Goal: Task Accomplishment & Management: Use online tool/utility

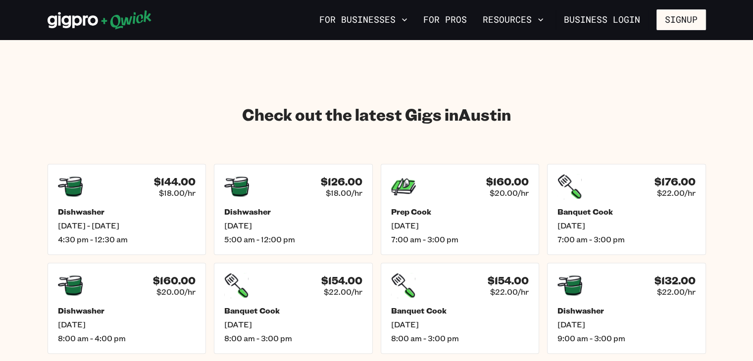
scroll to position [1436, 0]
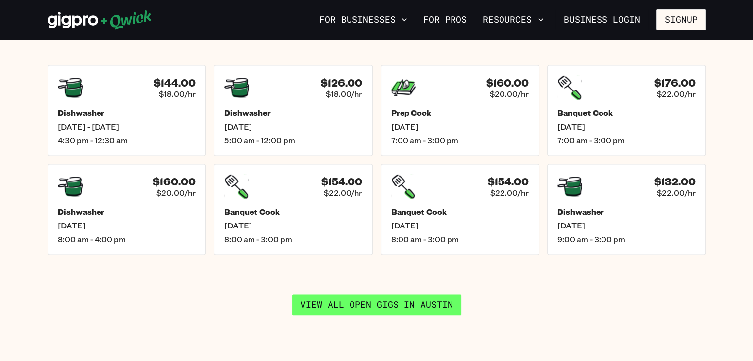
click at [374, 302] on link "View all open gigs in [GEOGRAPHIC_DATA]" at bounding box center [376, 305] width 169 height 21
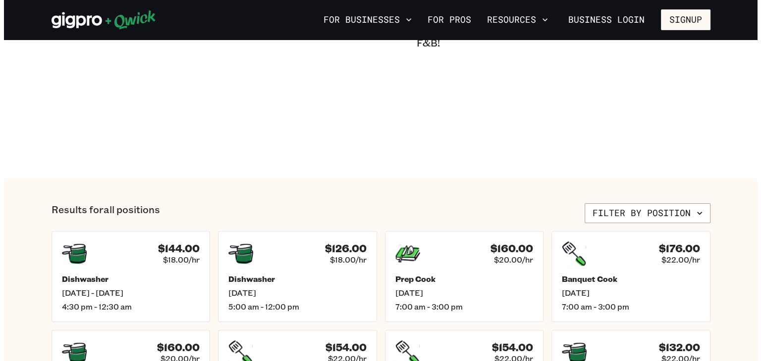
scroll to position [248, 0]
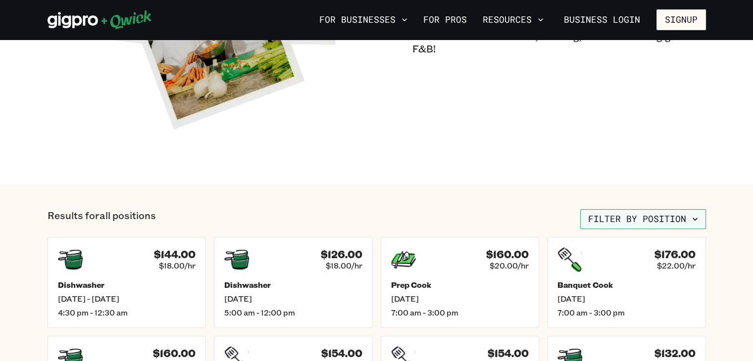
click at [650, 222] on button "Filter by position" at bounding box center [643, 219] width 126 height 20
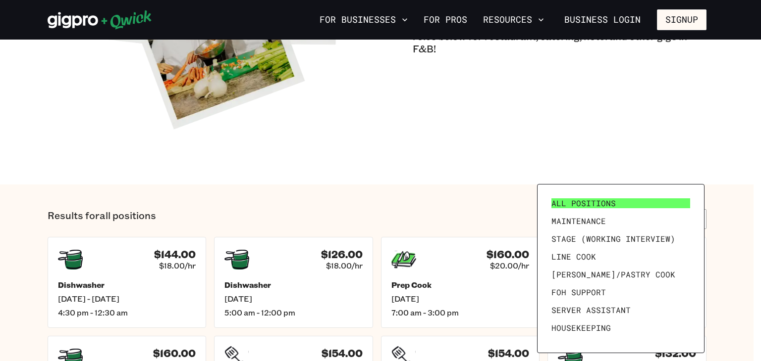
click at [614, 197] on link "All Positions" at bounding box center [620, 204] width 147 height 18
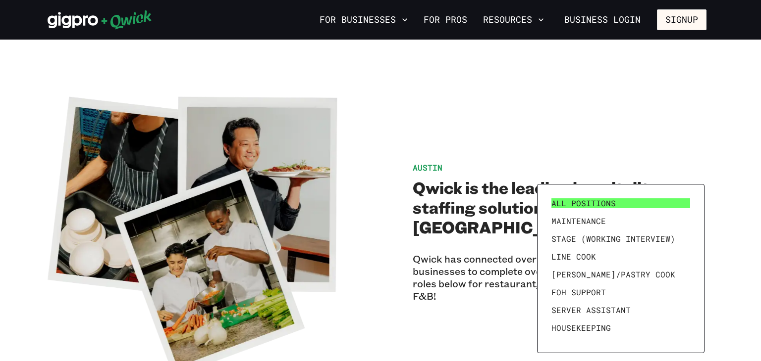
click at [608, 197] on link "All Positions" at bounding box center [620, 204] width 147 height 18
click at [732, 171] on div at bounding box center [380, 180] width 761 height 361
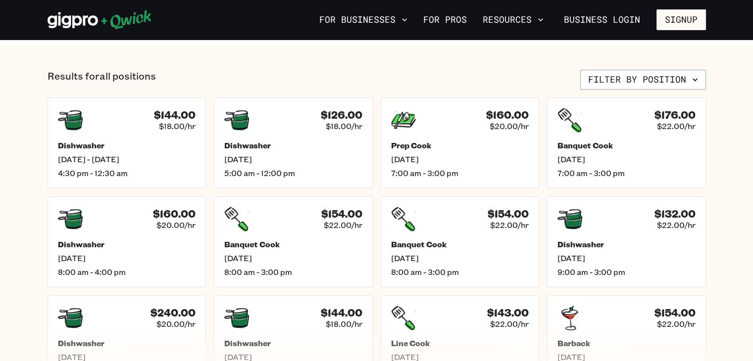
scroll to position [385, 0]
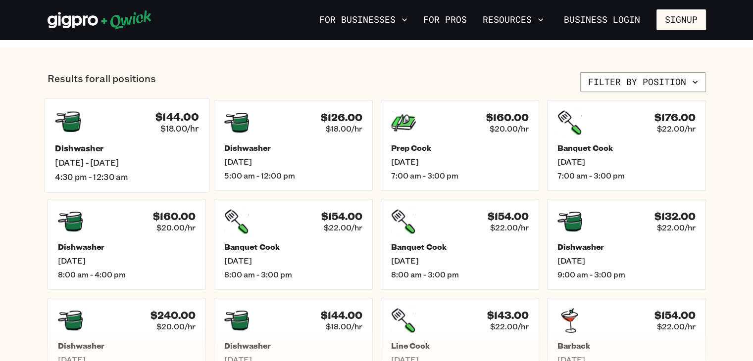
click at [122, 143] on h5 "Dishwasher" at bounding box center [127, 148] width 144 height 10
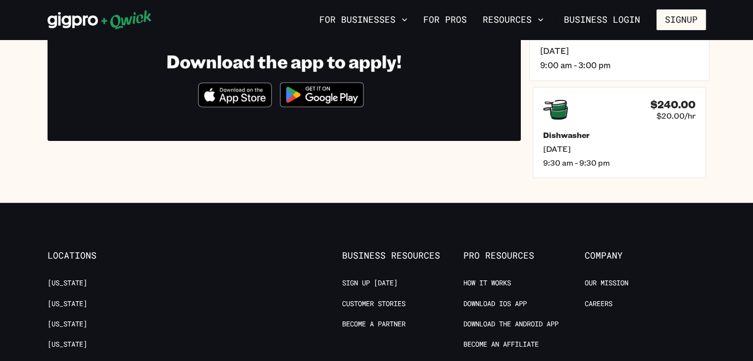
scroll to position [248, 0]
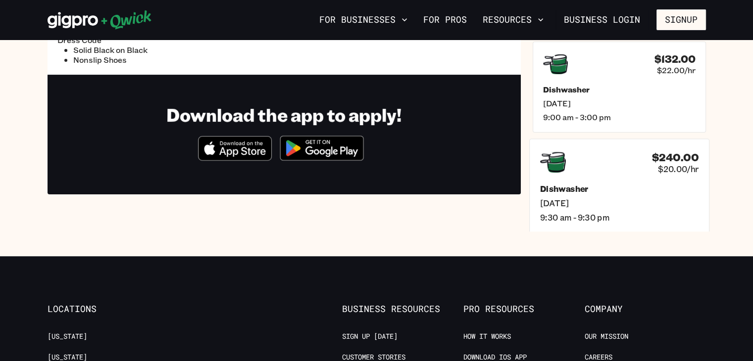
click at [691, 203] on span "[DATE]" at bounding box center [619, 203] width 158 height 10
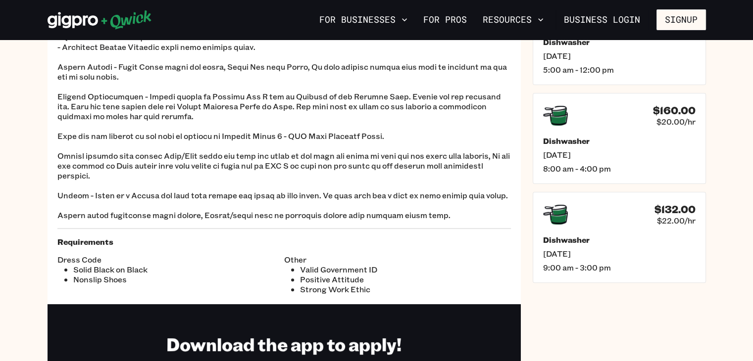
scroll to position [198, 0]
